Goal: Use online tool/utility: Utilize a website feature to perform a specific function

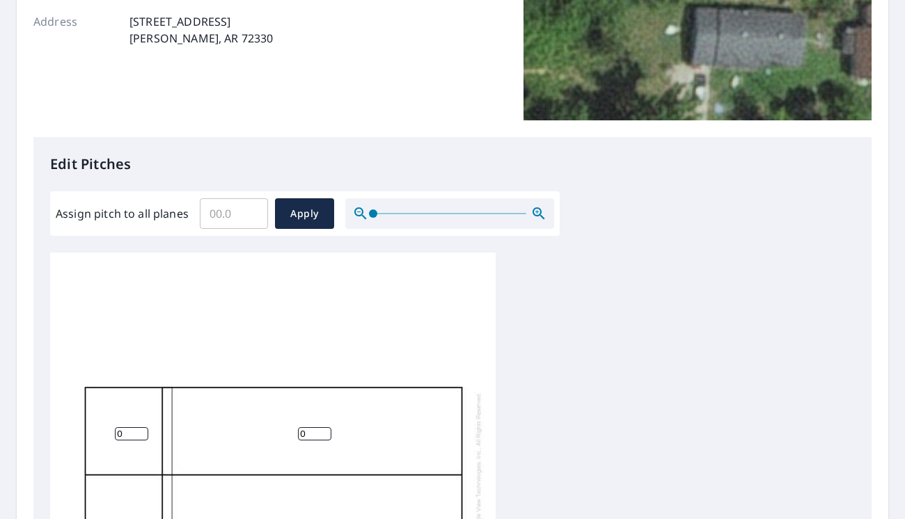
scroll to position [348, 0]
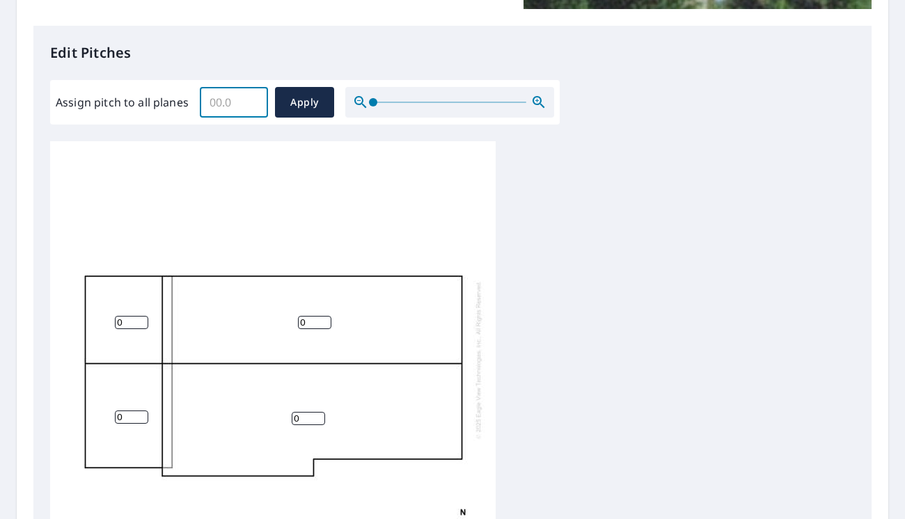
click at [242, 103] on input "Assign pitch to all planes" at bounding box center [234, 102] width 68 height 39
type input "3.0"
click at [318, 105] on span "Apply" at bounding box center [304, 102] width 37 height 17
type input "3.0"
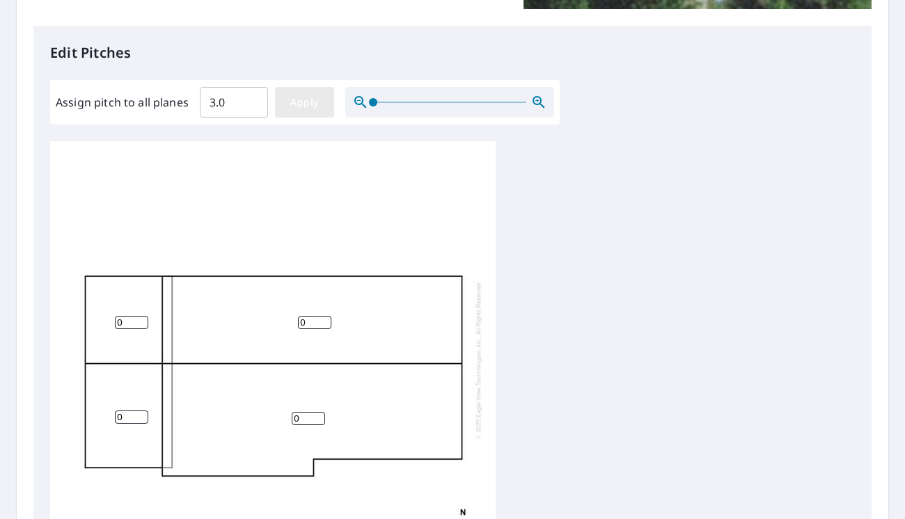
type input "3.0"
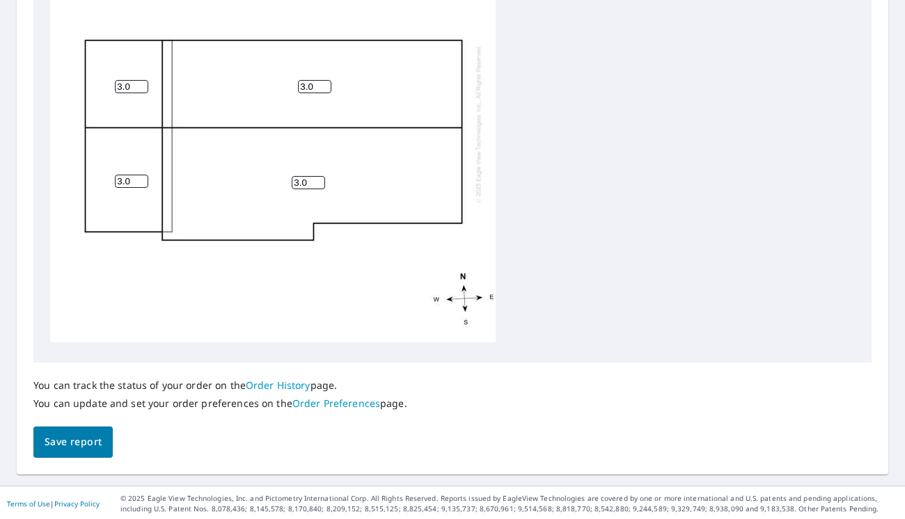
scroll to position [582, 0]
click at [73, 441] on span "Save report" at bounding box center [73, 440] width 57 height 17
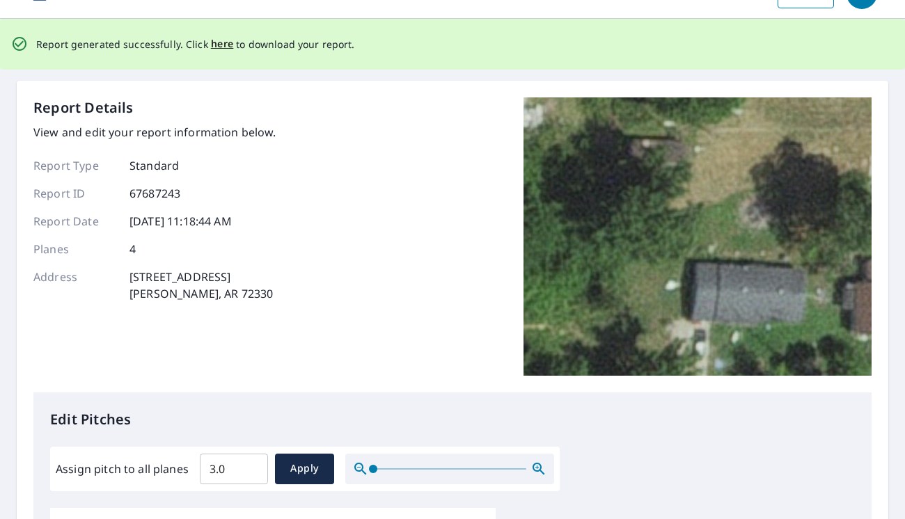
scroll to position [0, 0]
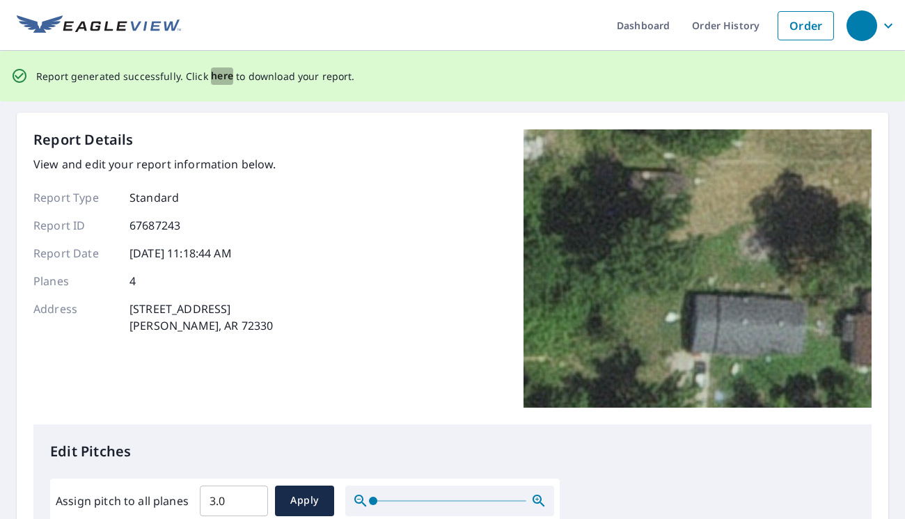
click at [223, 77] on span "here" at bounding box center [222, 76] width 23 height 17
